Goal: Transaction & Acquisition: Download file/media

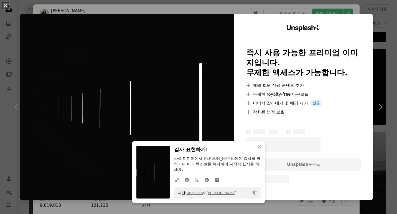
scroll to position [55, 0]
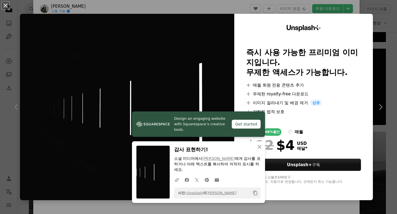
click at [373, 63] on div "An X shape Design an engaging website with Squarespace’s creative tools. Get st…" at bounding box center [198, 107] width 397 height 214
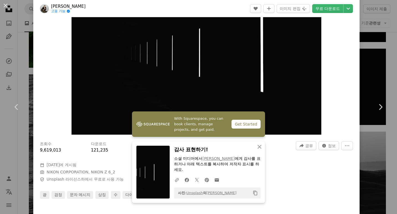
click at [330, 69] on div "Zoom in" at bounding box center [196, 51] width 326 height 171
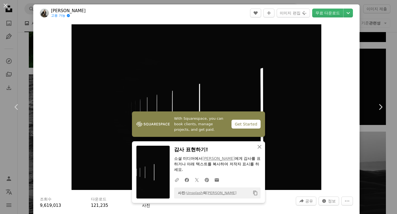
click at [361, 34] on div "An X shape Chevron left Chevron right With Squarespace, you can book clients, m…" at bounding box center [198, 107] width 397 height 214
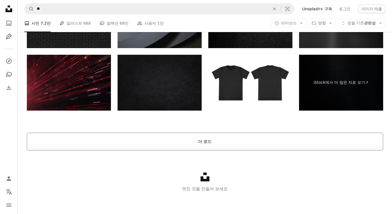
click at [205, 141] on button "더 로드" at bounding box center [205, 142] width 357 height 18
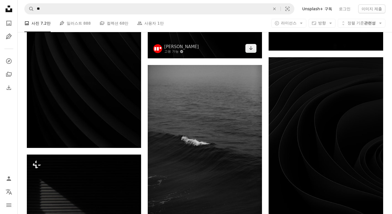
scroll to position [2939, 0]
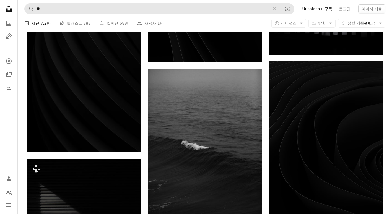
click at [120, 14] on form "A magnifying glass ** An X shape Visual search" at bounding box center [159, 8] width 270 height 11
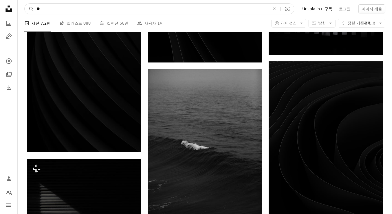
click at [120, 12] on input "**" at bounding box center [151, 9] width 235 height 11
type input "***"
click button "A magnifying glass" at bounding box center [29, 9] width 9 height 11
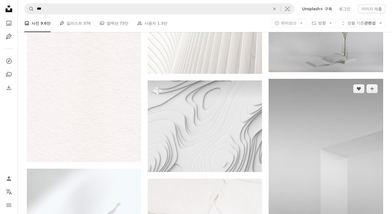
scroll to position [526, 0]
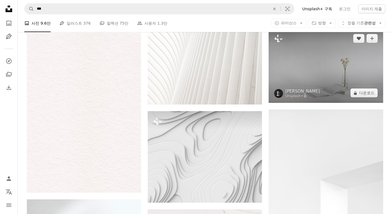
click at [356, 58] on img at bounding box center [326, 66] width 114 height 75
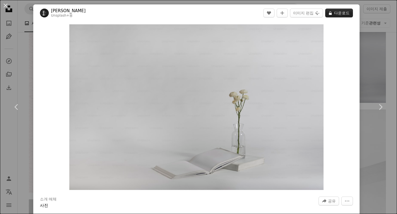
click at [334, 10] on button "A lock 다운로드" at bounding box center [339, 13] width 28 height 9
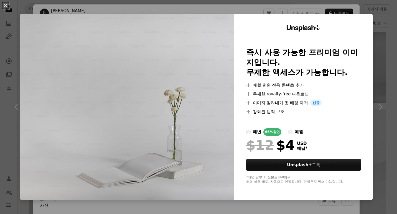
click at [377, 66] on div "An X shape Unsplash+ 즉시 사용 가능한 프리미엄 이미지입니다. 무제한 액세스가 가능합니다. A plus sign 매월 회원 전…" at bounding box center [198, 107] width 397 height 214
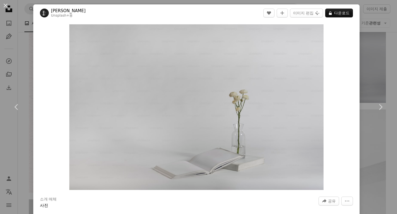
click at [372, 48] on div "An X shape Chevron left Chevron right [PERSON_NAME] Unsplash+ 용 A heart A plus …" at bounding box center [198, 107] width 397 height 214
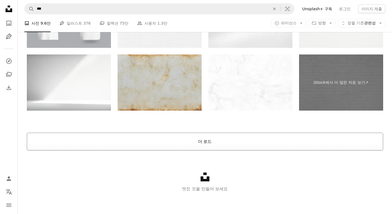
click at [216, 144] on button "더 로드" at bounding box center [205, 142] width 357 height 18
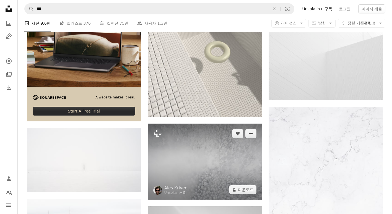
scroll to position [1432, 0]
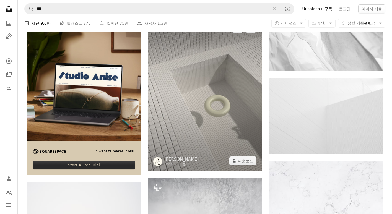
click at [205, 123] on img at bounding box center [205, 94] width 114 height 153
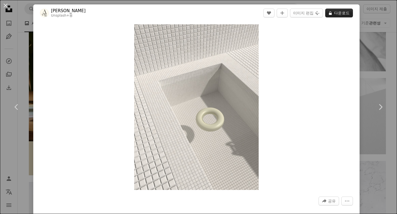
click at [333, 14] on button "A lock 다운로드" at bounding box center [339, 13] width 28 height 9
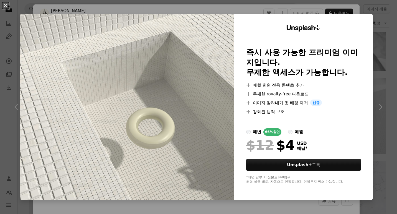
click at [383, 83] on div "An X shape Unsplash+ 즉시 사용 가능한 프리미엄 이미지입니다. 무제한 액세스가 가능합니다. A plus sign 매월 회원 전…" at bounding box center [198, 107] width 397 height 214
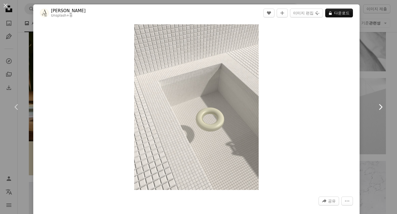
click at [379, 83] on link "Chevron right" at bounding box center [379, 107] width 33 height 53
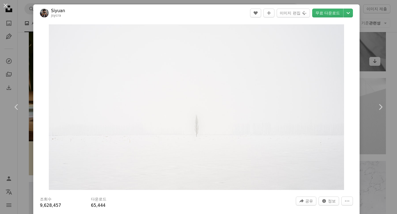
click at [372, 43] on div "An X shape Chevron left Chevron right Siyuan jsycra A heart A plus sign 이미지 편집 …" at bounding box center [198, 107] width 397 height 214
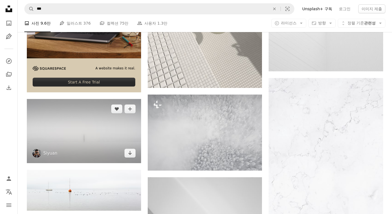
scroll to position [1487, 0]
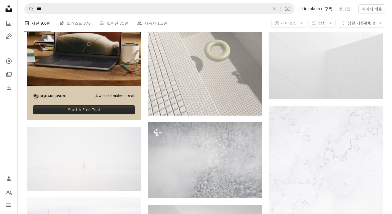
click at [42, 23] on li "A photo 사진 9.6만" at bounding box center [37, 23] width 26 height 18
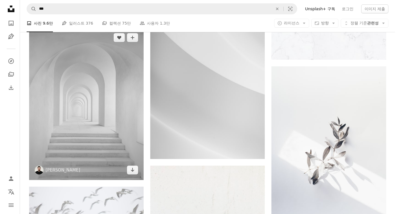
scroll to position [1736, 0]
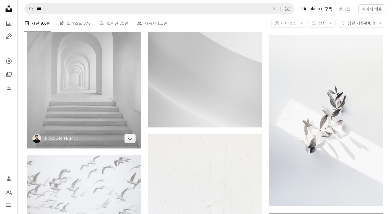
click at [115, 106] on img at bounding box center [84, 72] width 114 height 153
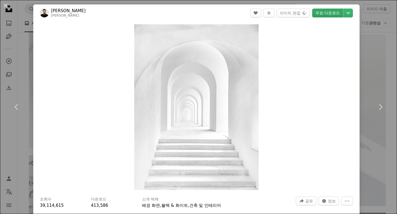
click at [333, 14] on link "무료 다운로드" at bounding box center [327, 13] width 31 height 9
